Goal: Navigation & Orientation: Find specific page/section

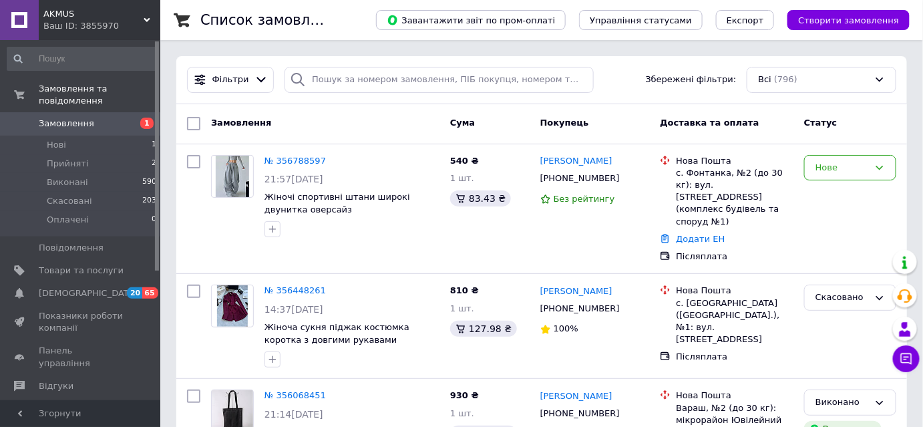
click at [105, 17] on span "AKMUS" at bounding box center [93, 14] width 100 height 12
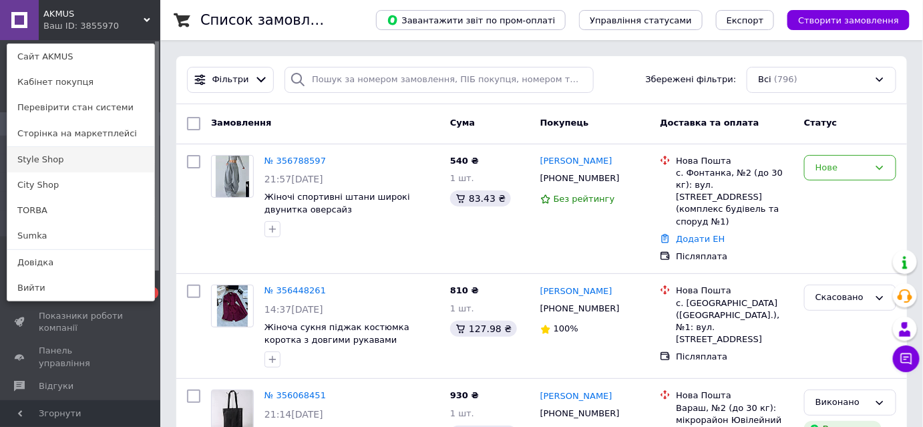
click at [49, 162] on link "Style Shop" at bounding box center [80, 159] width 147 height 25
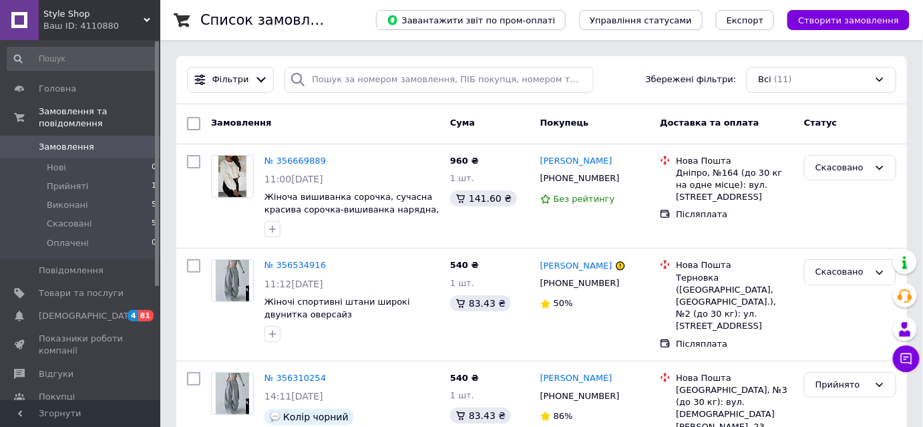
click at [65, 25] on div "Ваш ID: 4110880" at bounding box center [101, 26] width 117 height 12
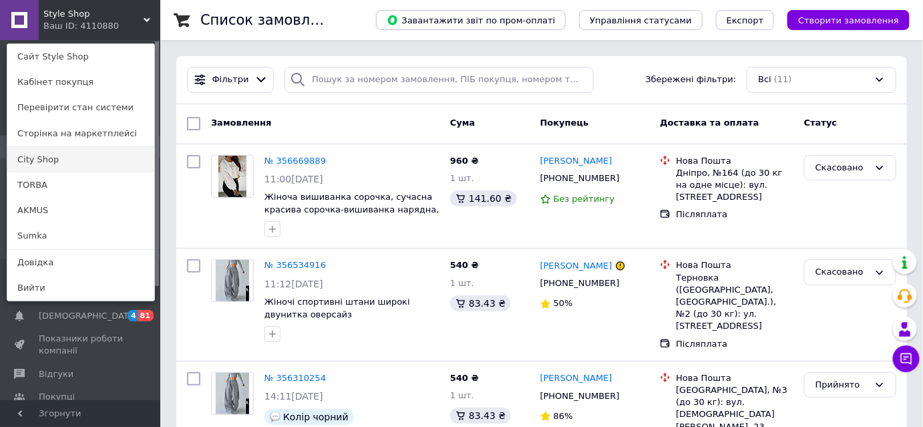
click at [72, 157] on link "City Shop" at bounding box center [80, 159] width 147 height 25
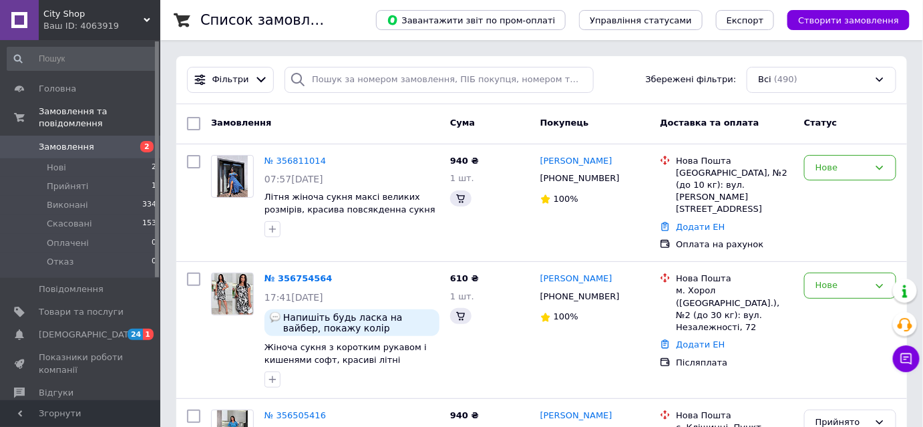
click at [60, 24] on div "Ваш ID: 4063919" at bounding box center [101, 26] width 117 height 12
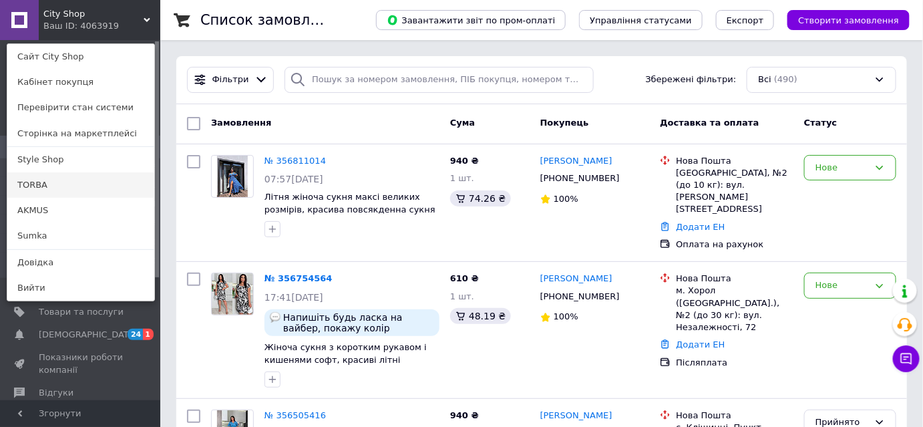
click at [56, 180] on link "TORBA" at bounding box center [80, 184] width 147 height 25
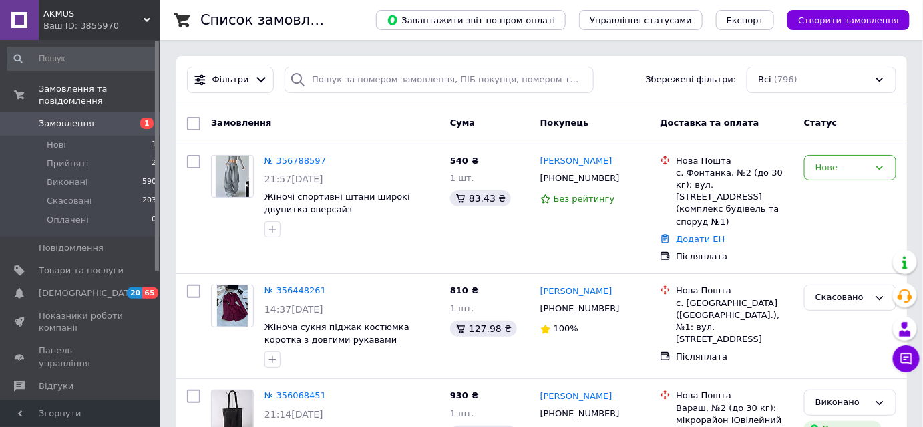
click at [66, 118] on span "Замовлення" at bounding box center [66, 124] width 55 height 12
click at [133, 23] on div "Ваш ID: 3855970" at bounding box center [101, 26] width 117 height 12
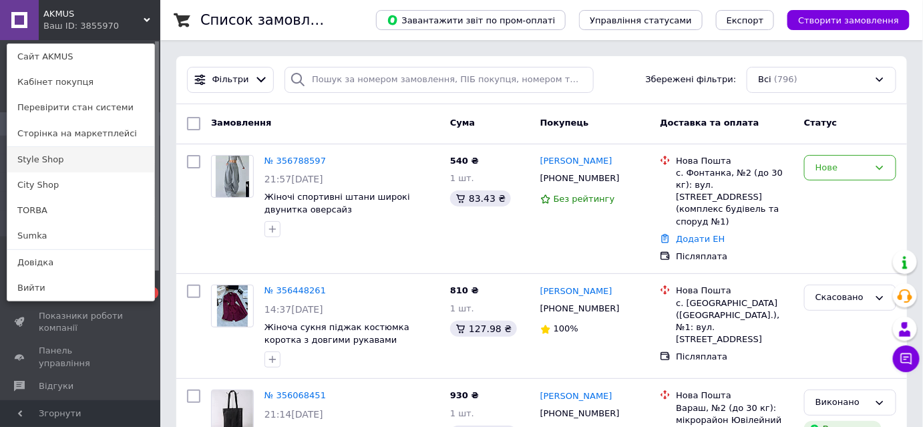
click at [44, 158] on link "Style Shop" at bounding box center [80, 159] width 147 height 25
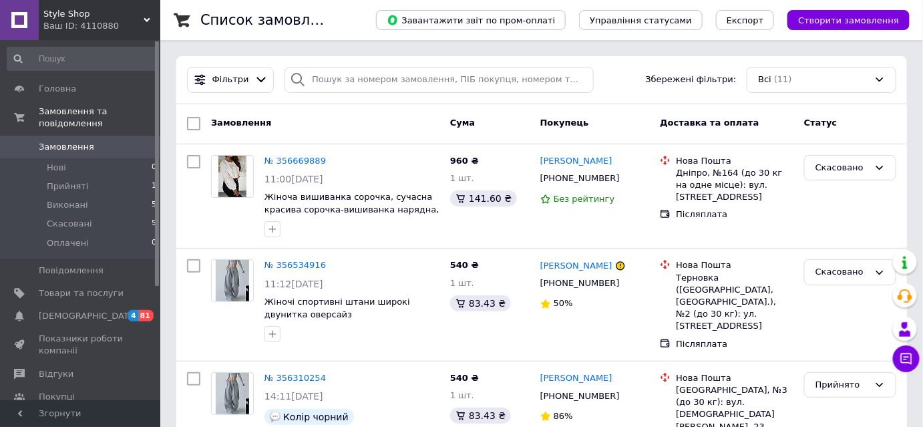
click at [75, 21] on div "Ваш ID: 4110880" at bounding box center [101, 26] width 117 height 12
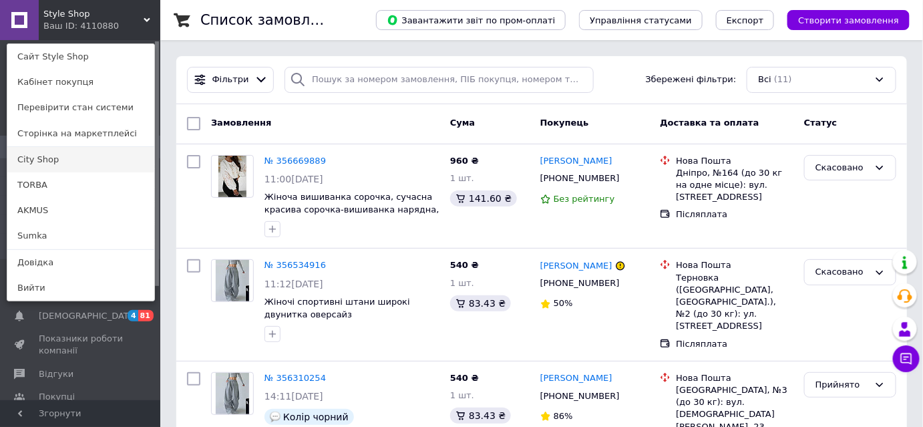
click at [81, 152] on link "City Shop" at bounding box center [80, 159] width 147 height 25
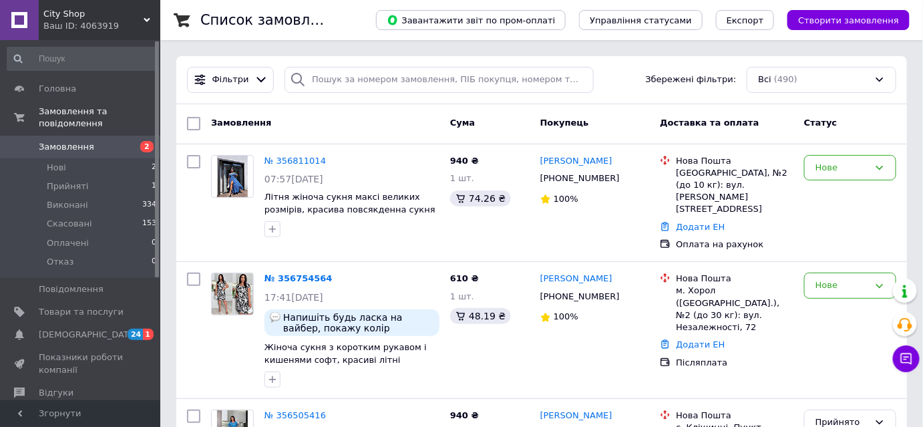
click at [95, 8] on span "City Shop" at bounding box center [93, 14] width 100 height 12
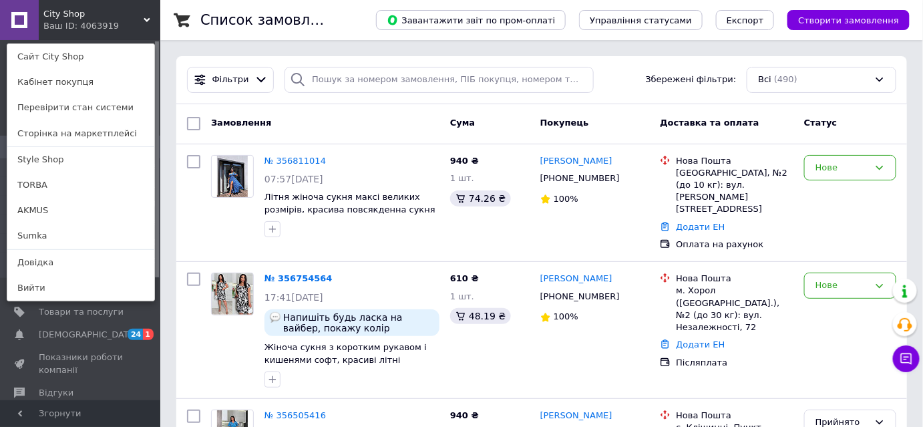
click at [87, 13] on span "City Shop" at bounding box center [93, 14] width 100 height 12
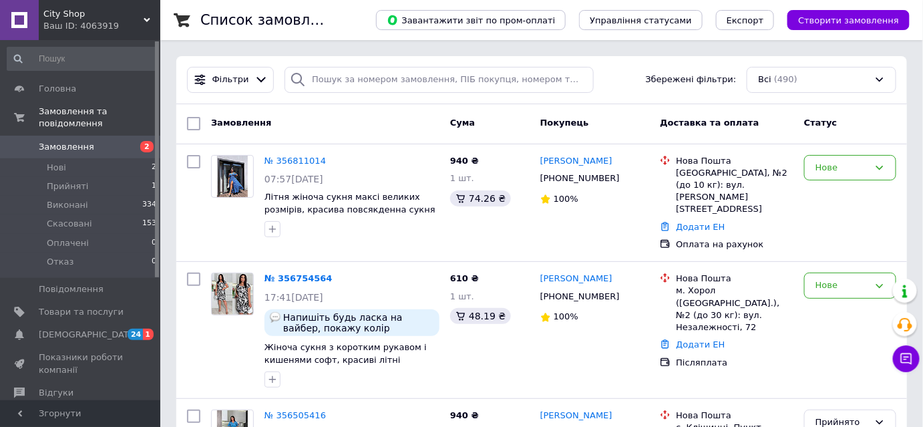
click at [86, 14] on span "City Shop" at bounding box center [93, 14] width 100 height 12
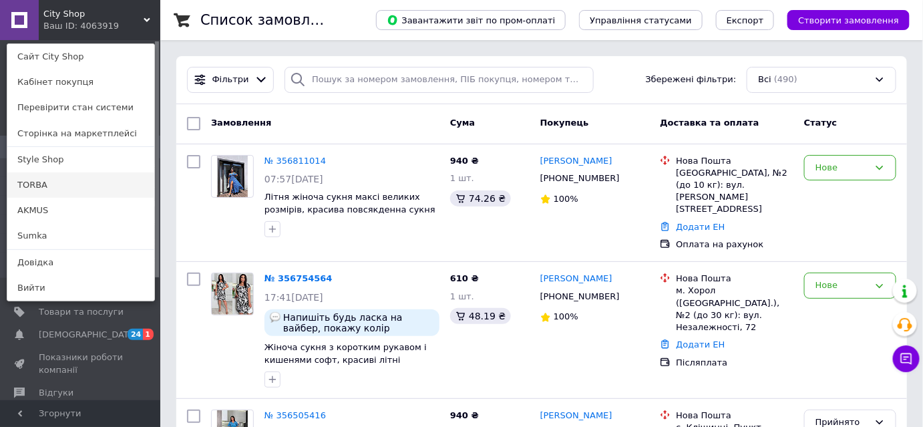
click at [40, 188] on link "TORBA" at bounding box center [80, 184] width 147 height 25
